Goal: Download file/media

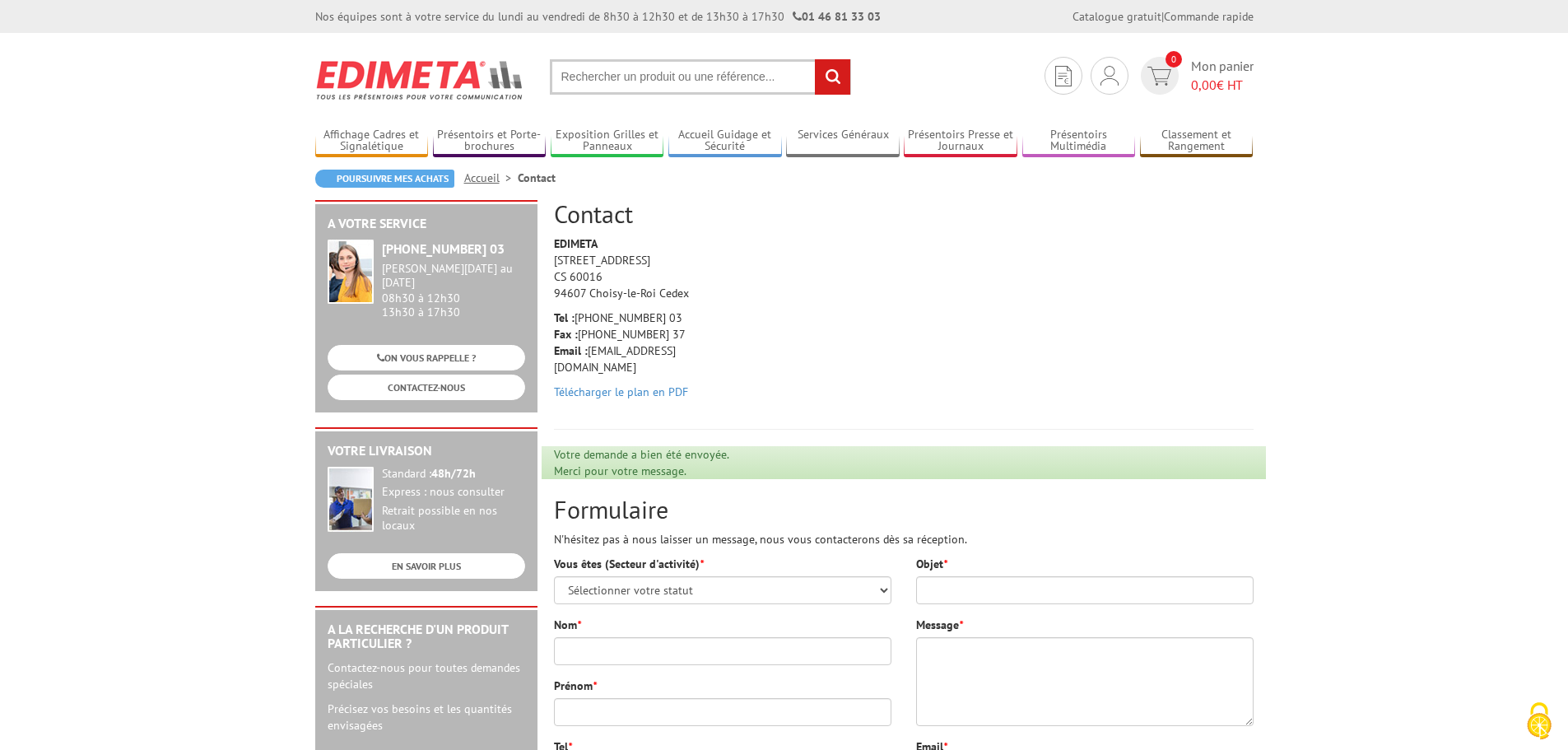
click at [591, 77] on input "text" at bounding box center [700, 77] width 301 height 36
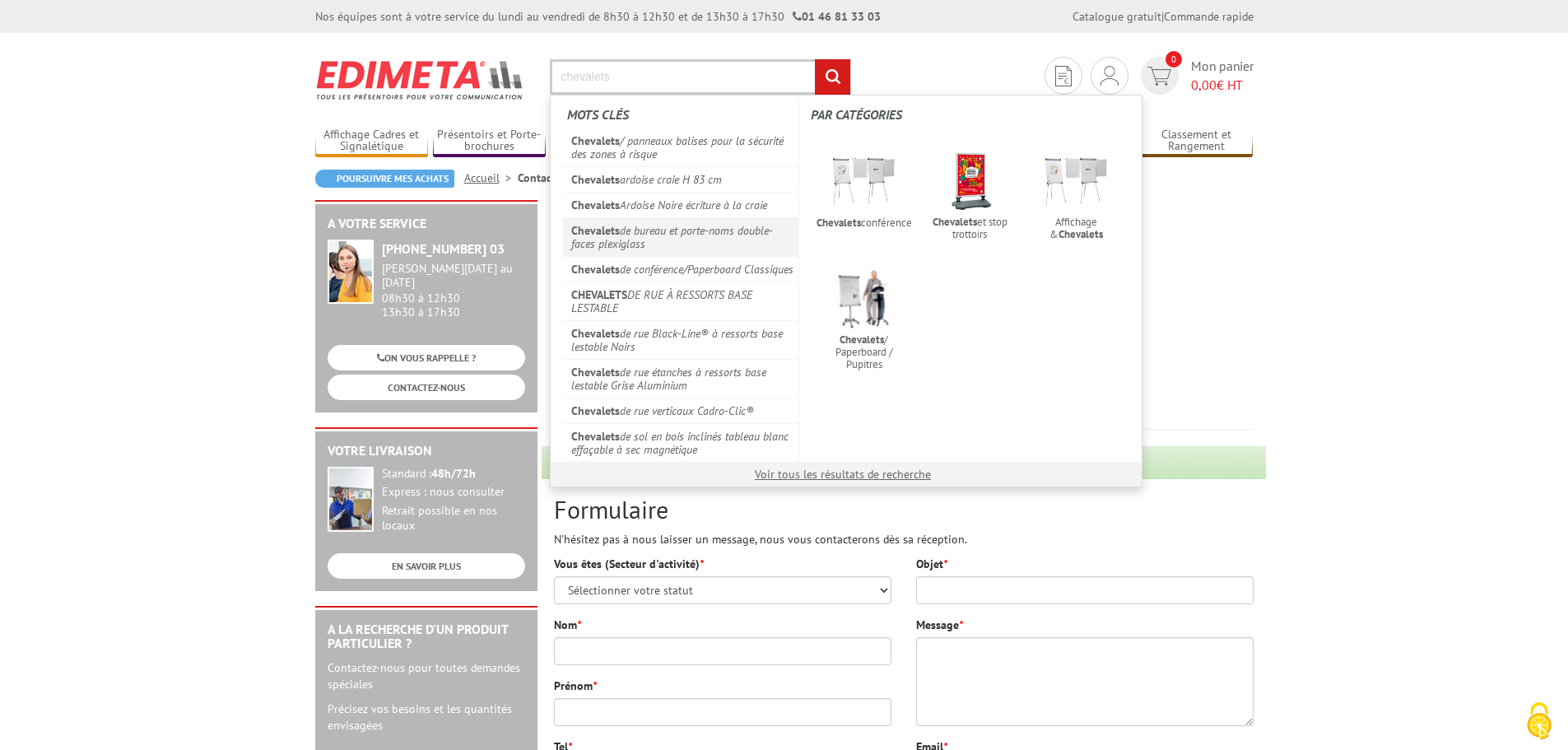
type input "chevalets"
click at [649, 237] on link "Chevalets de bureau et porte-noms double-faces plexiglass" at bounding box center [682, 237] width 236 height 38
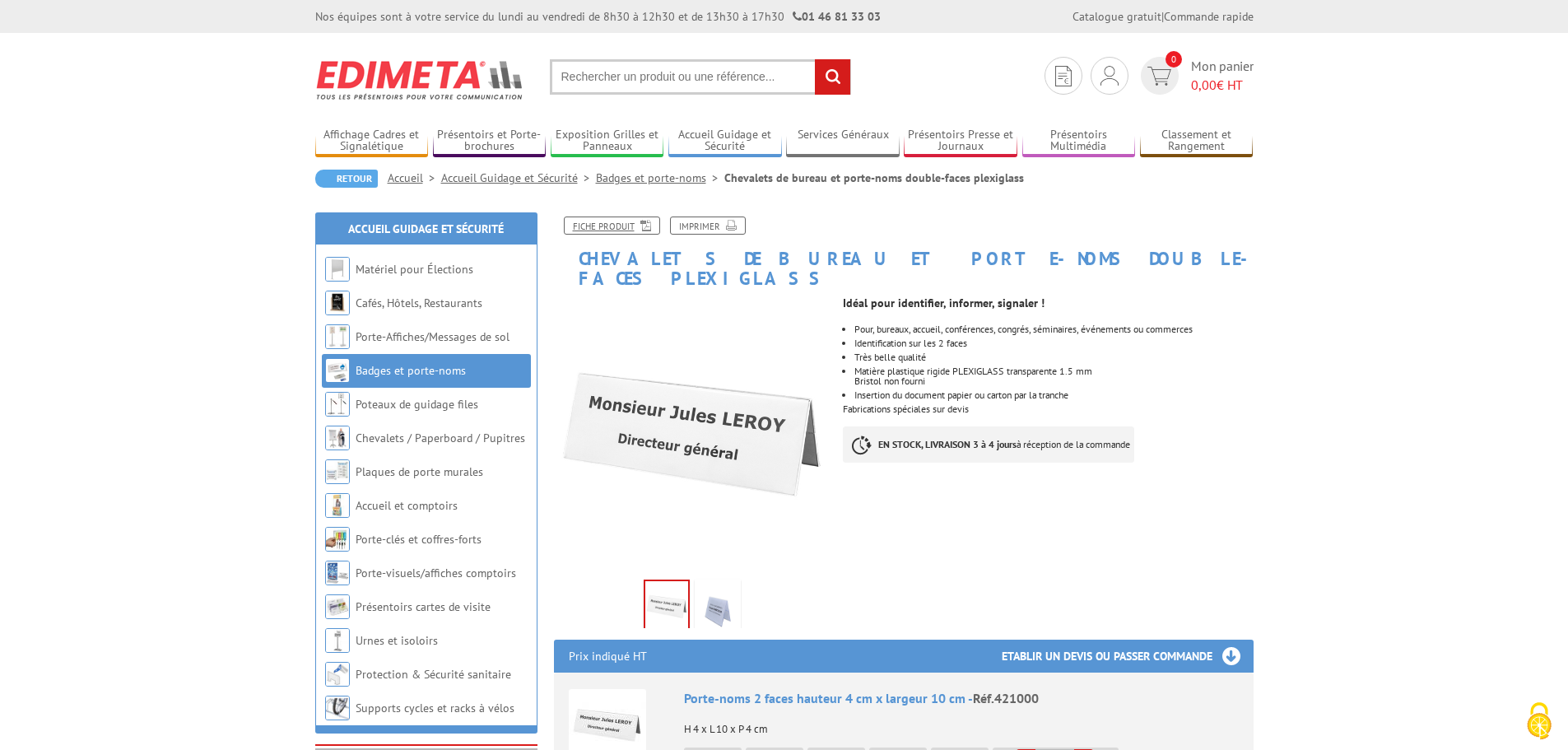
click at [635, 227] on icon at bounding box center [642, 224] width 16 height 14
